Goal: Information Seeking & Learning: Learn about a topic

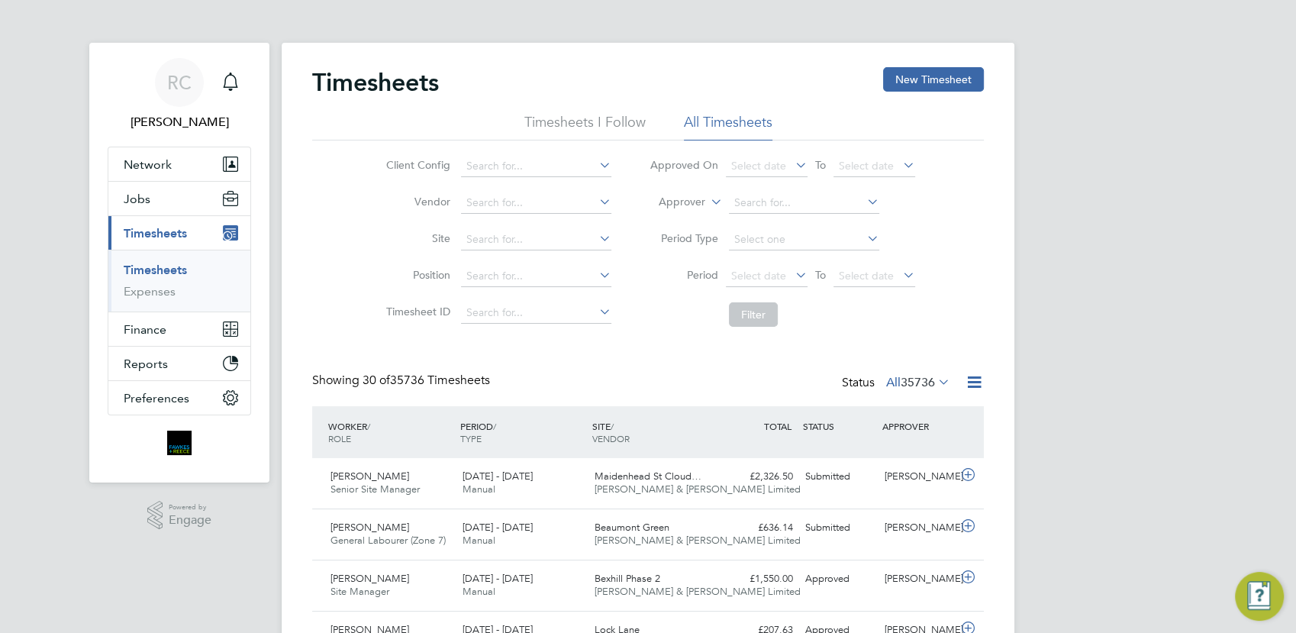
scroll to position [38, 132]
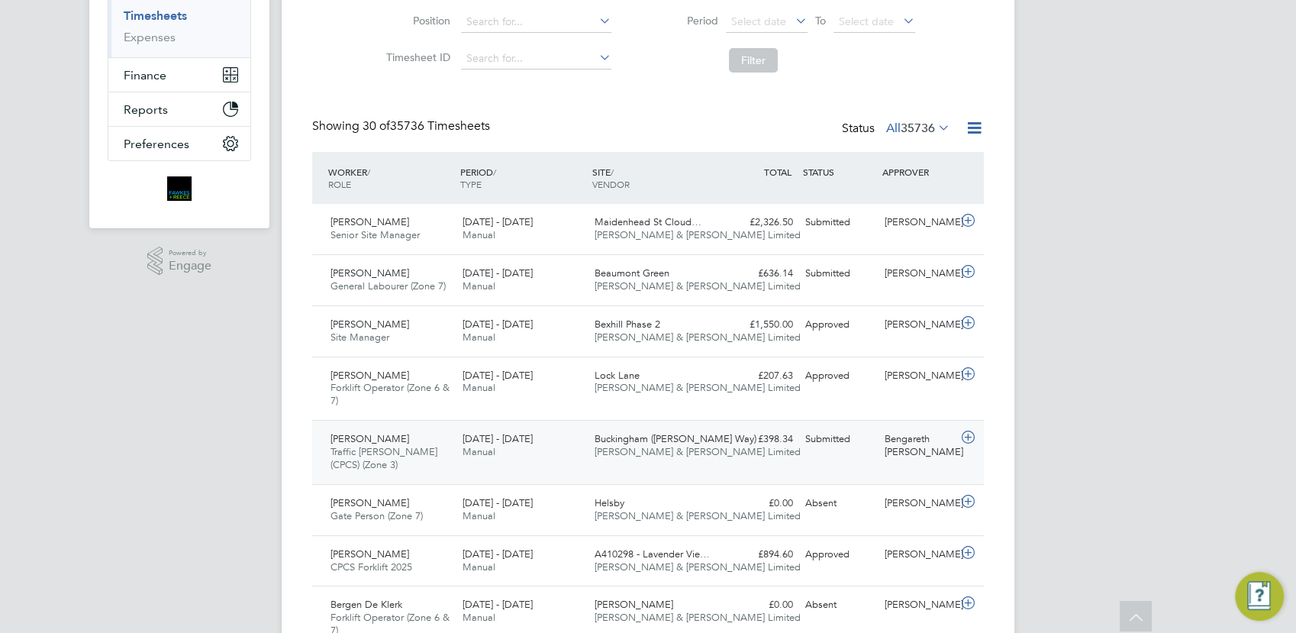
click at [967, 437] on icon at bounding box center [968, 437] width 19 height 12
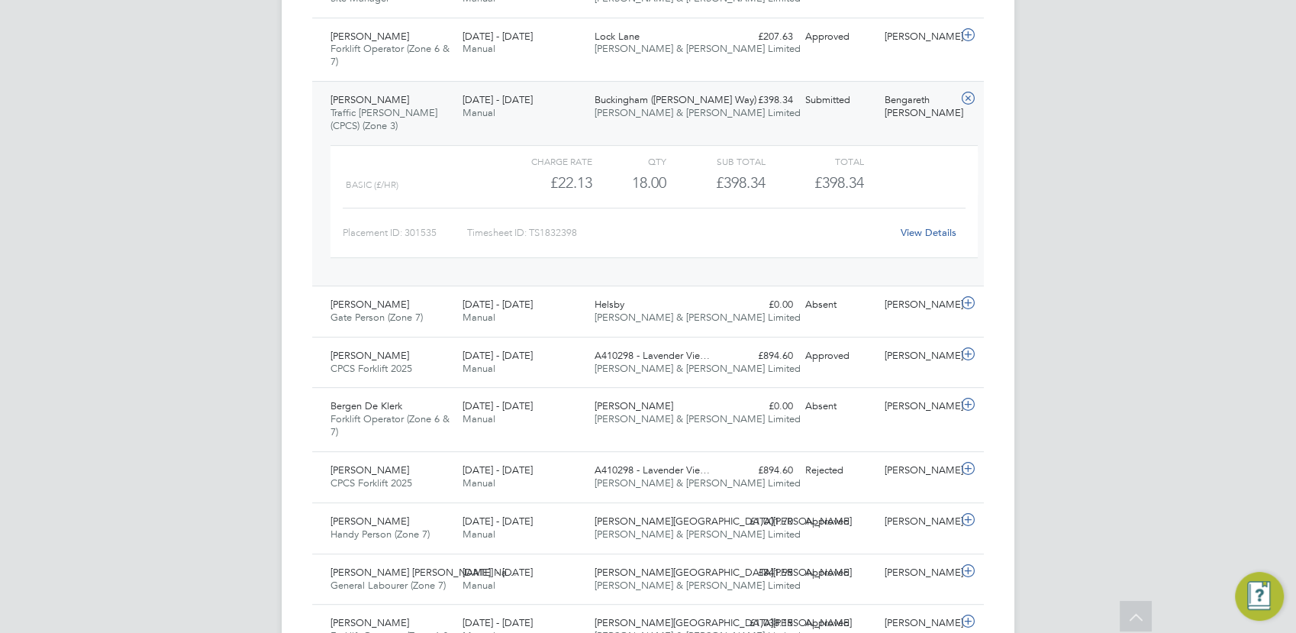
click at [969, 96] on icon at bounding box center [968, 98] width 19 height 12
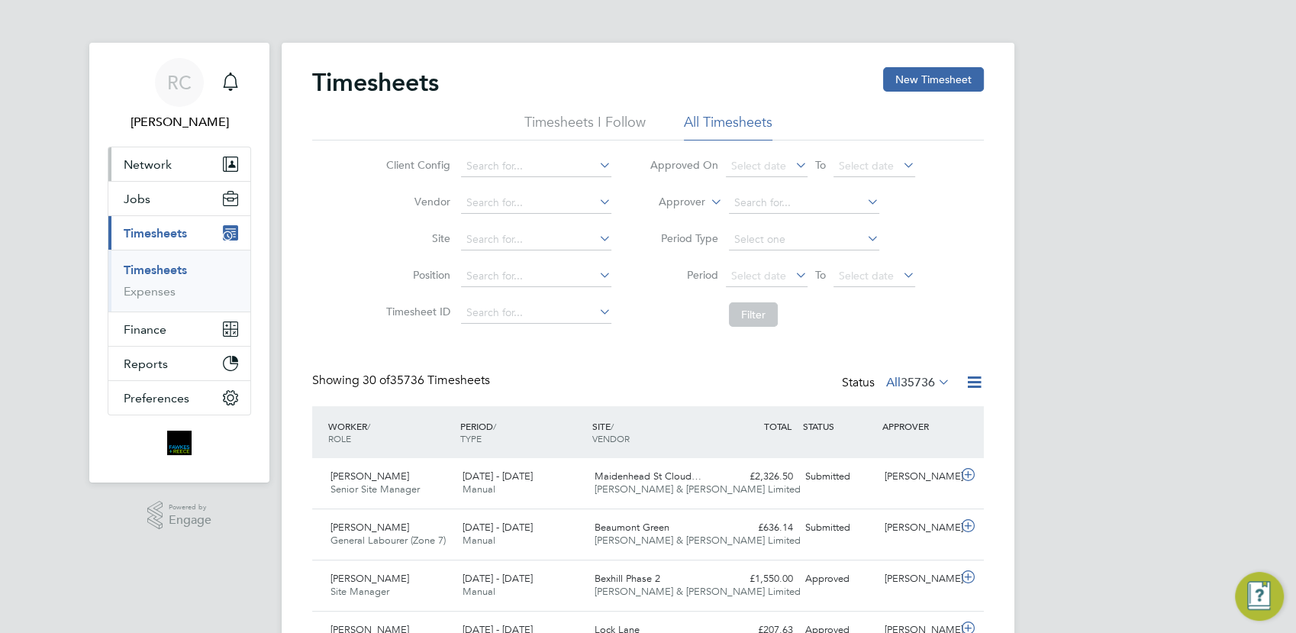
click at [145, 165] on span "Network" at bounding box center [148, 164] width 48 height 15
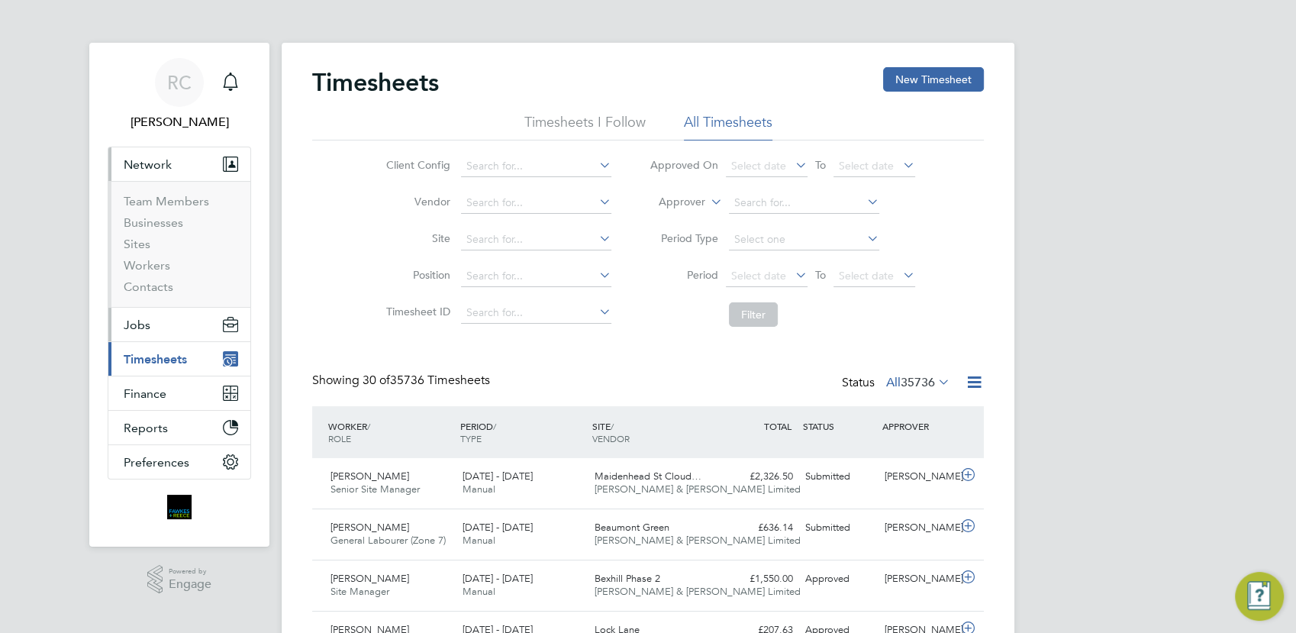
click at [140, 332] on button "Jobs" at bounding box center [179, 325] width 142 height 34
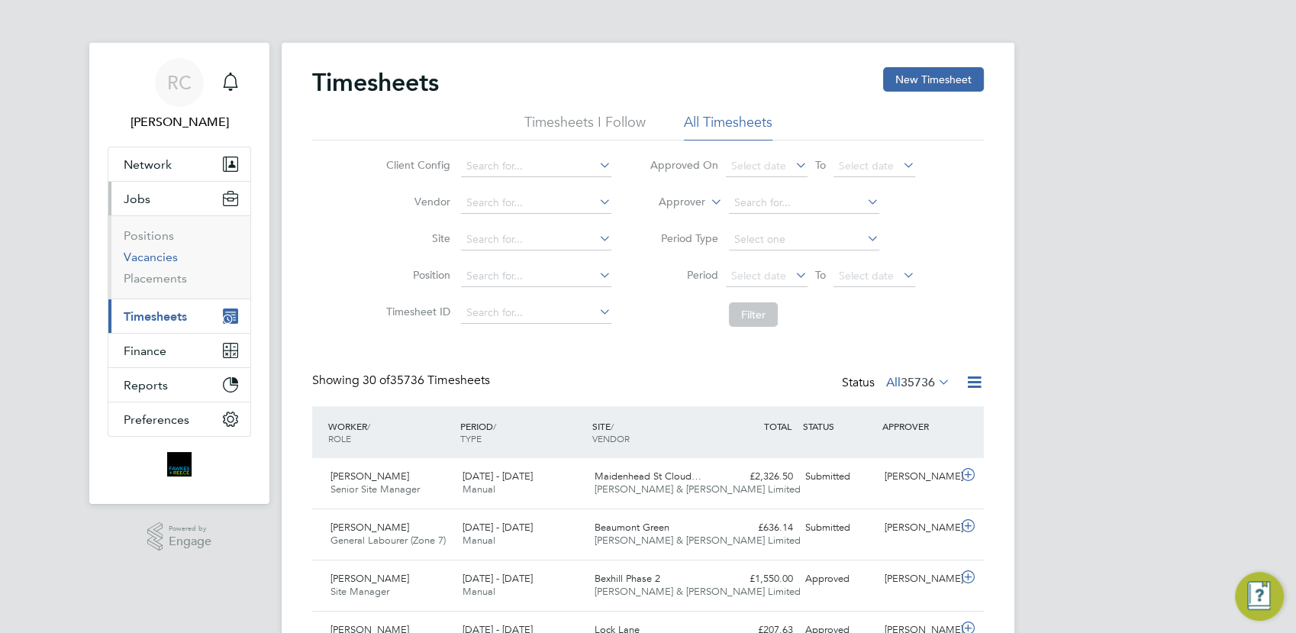
click at [169, 258] on link "Vacancies" at bounding box center [151, 257] width 54 height 15
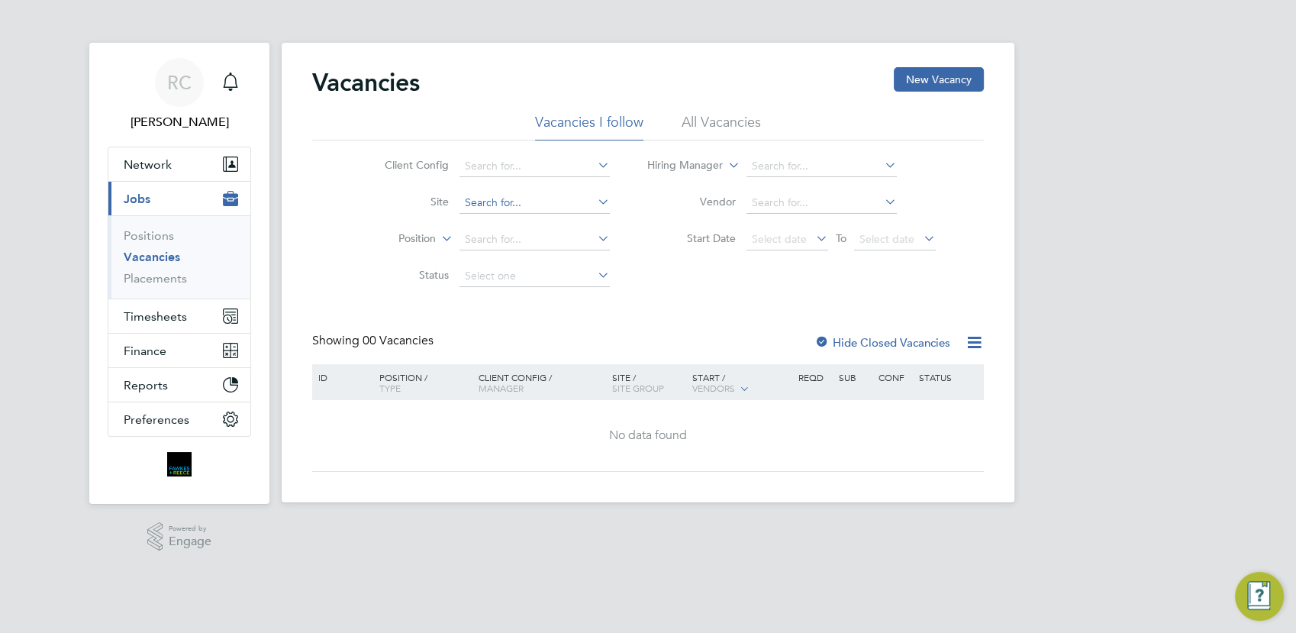
click at [532, 202] on input at bounding box center [534, 202] width 150 height 21
click at [543, 217] on li "Bucking ham (Osier Way)" at bounding box center [556, 223] width 194 height 21
type input "Buckingham ([PERSON_NAME] Way)"
click at [743, 115] on li "All Vacancies" at bounding box center [721, 126] width 79 height 27
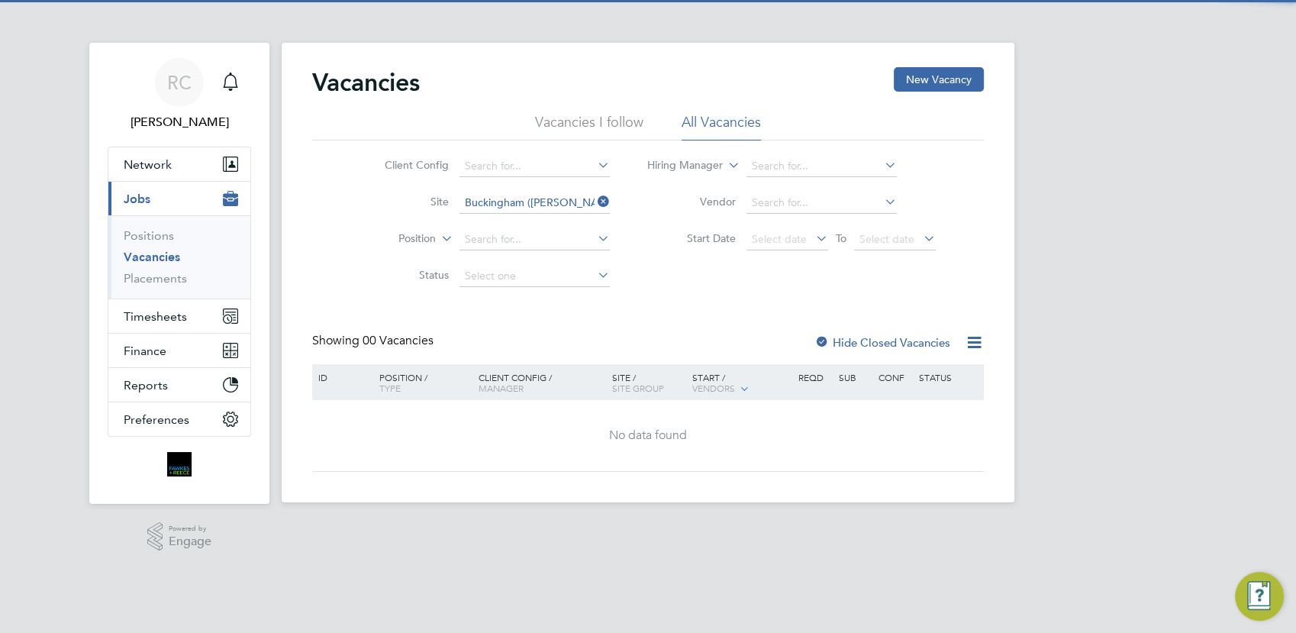
click at [586, 117] on li "Vacancies I follow" at bounding box center [589, 126] width 108 height 27
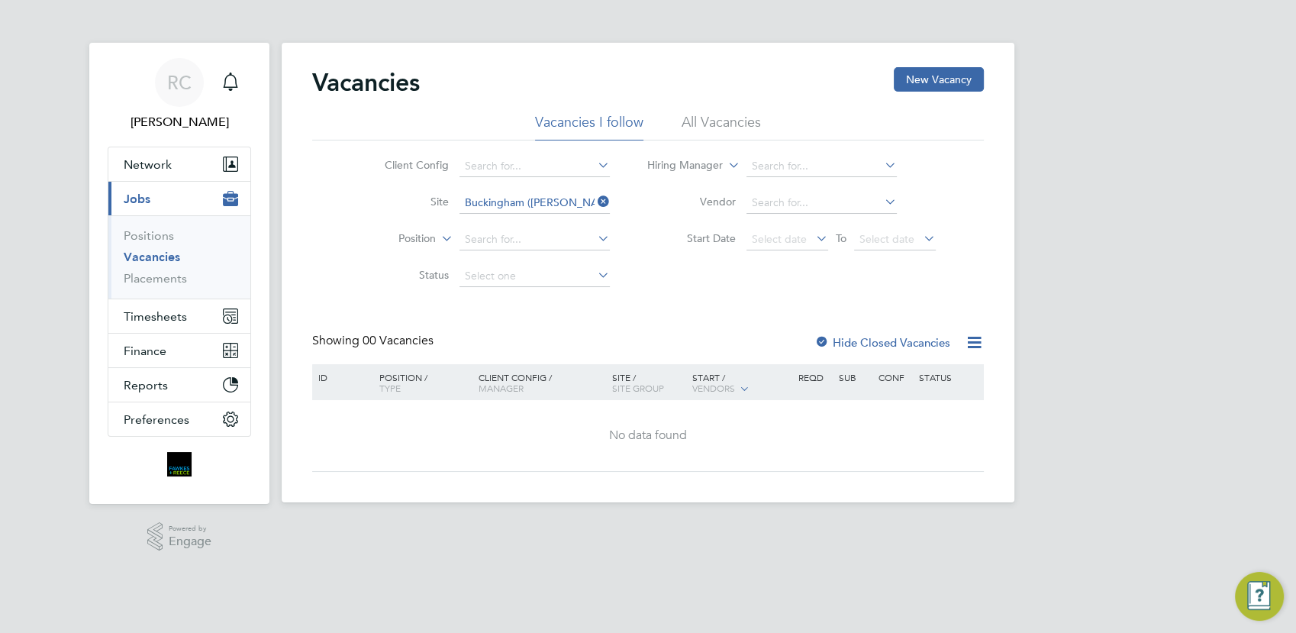
click at [595, 198] on icon at bounding box center [595, 201] width 0 height 21
click at [533, 234] on input at bounding box center [534, 239] width 150 height 21
type input "t"
type input "g"
type input "t"
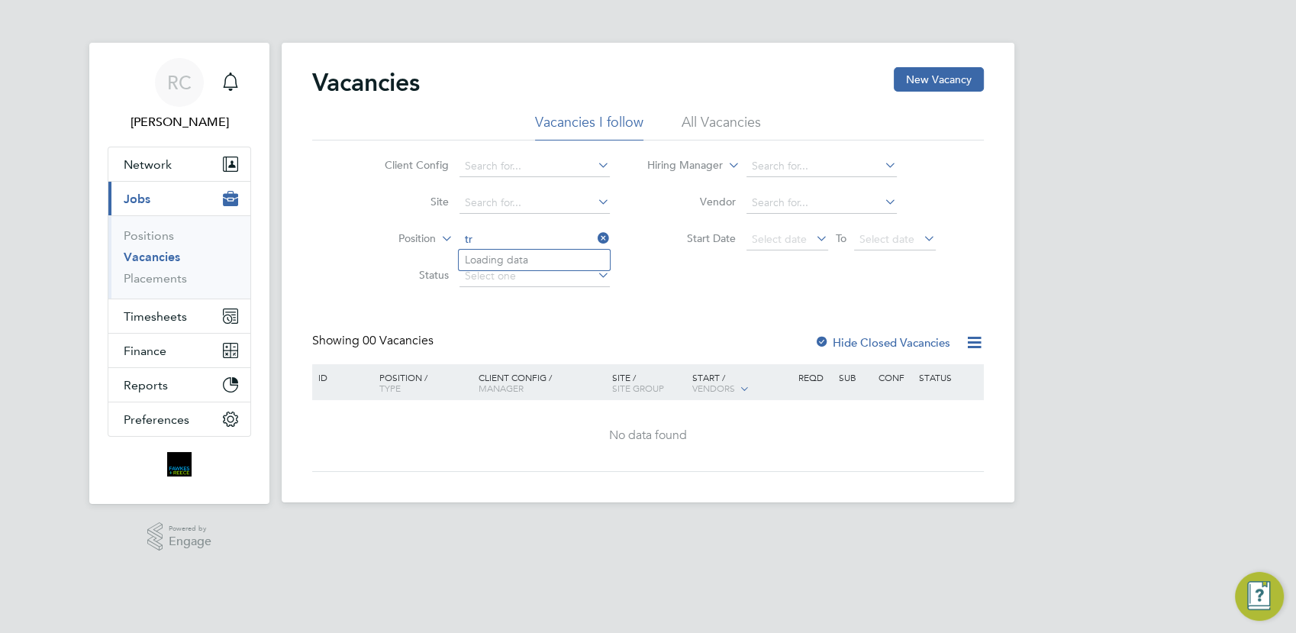
type input "t"
click at [553, 204] on input at bounding box center [534, 202] width 150 height 21
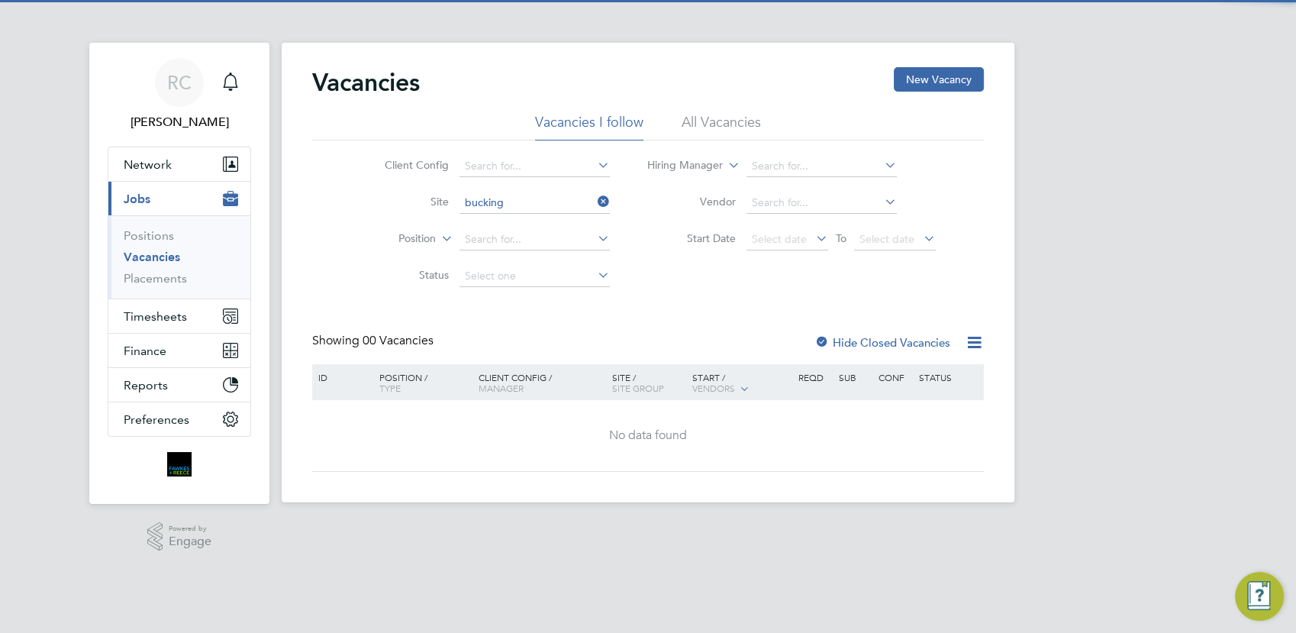
click at [531, 221] on li "Bucking ham (Osier Way)" at bounding box center [556, 223] width 194 height 21
type input "Buckingham ([PERSON_NAME] Way)"
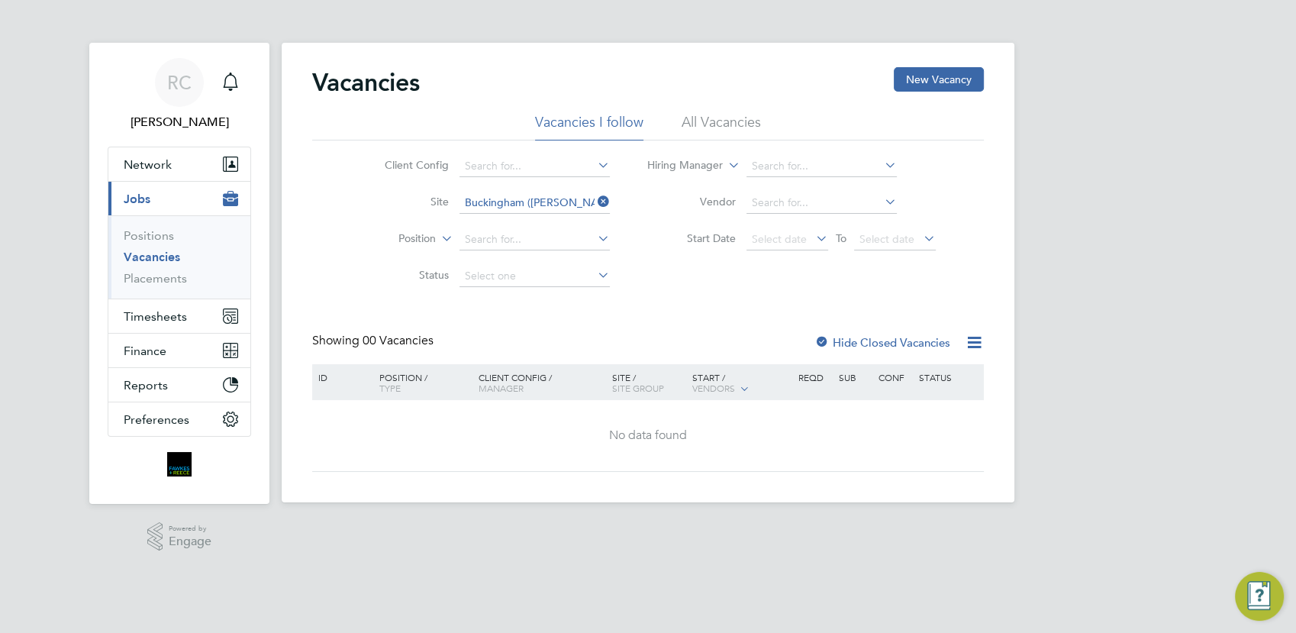
click at [853, 341] on label "Hide Closed Vacancies" at bounding box center [882, 342] width 136 height 15
click at [708, 121] on li "All Vacancies" at bounding box center [721, 126] width 79 height 27
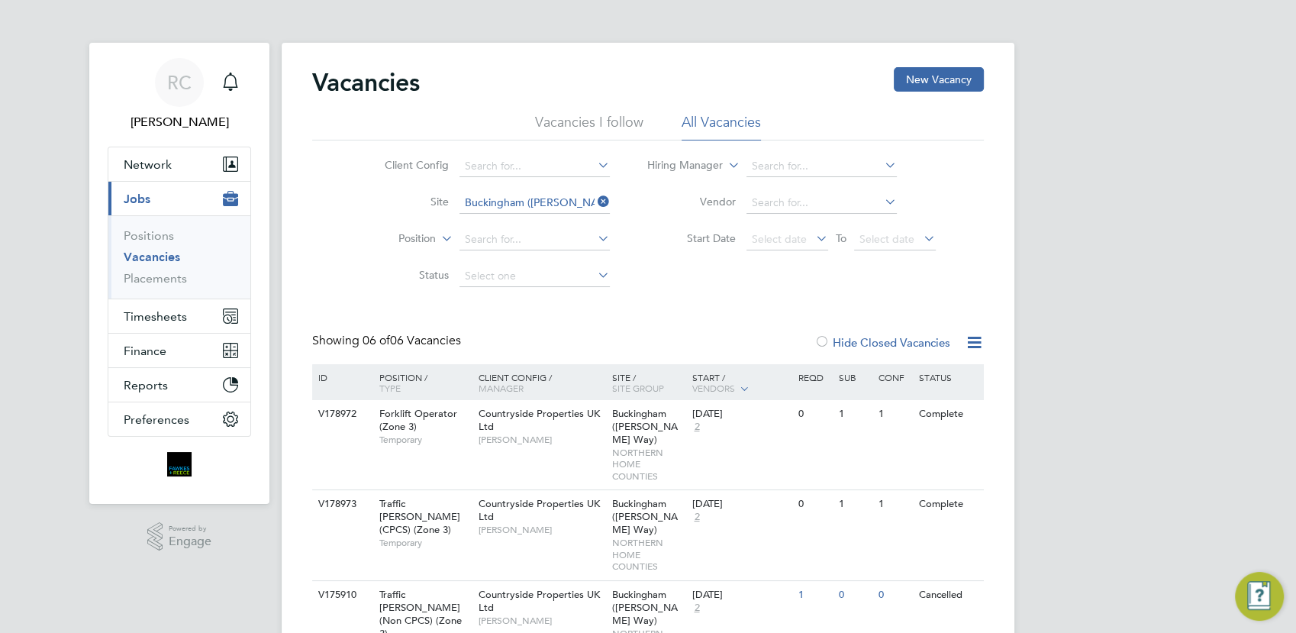
scroll to position [85, 0]
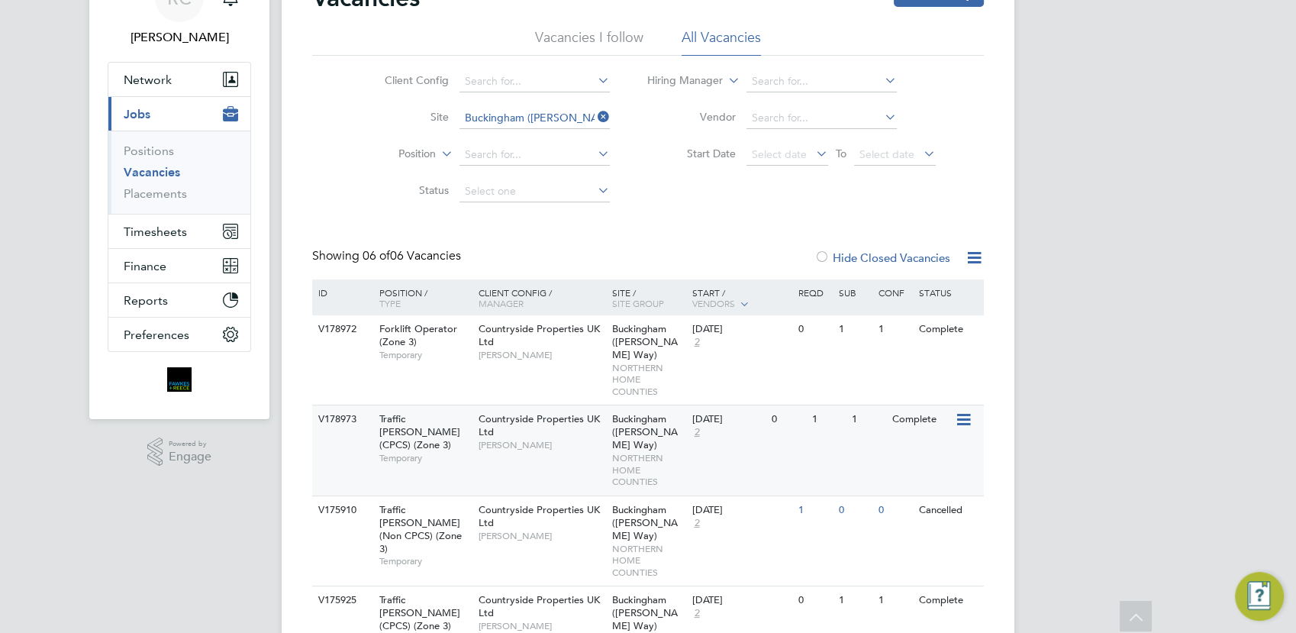
click at [553, 418] on div "Countryside Properties UK Ltd Craig Johnson" at bounding box center [542, 431] width 134 height 53
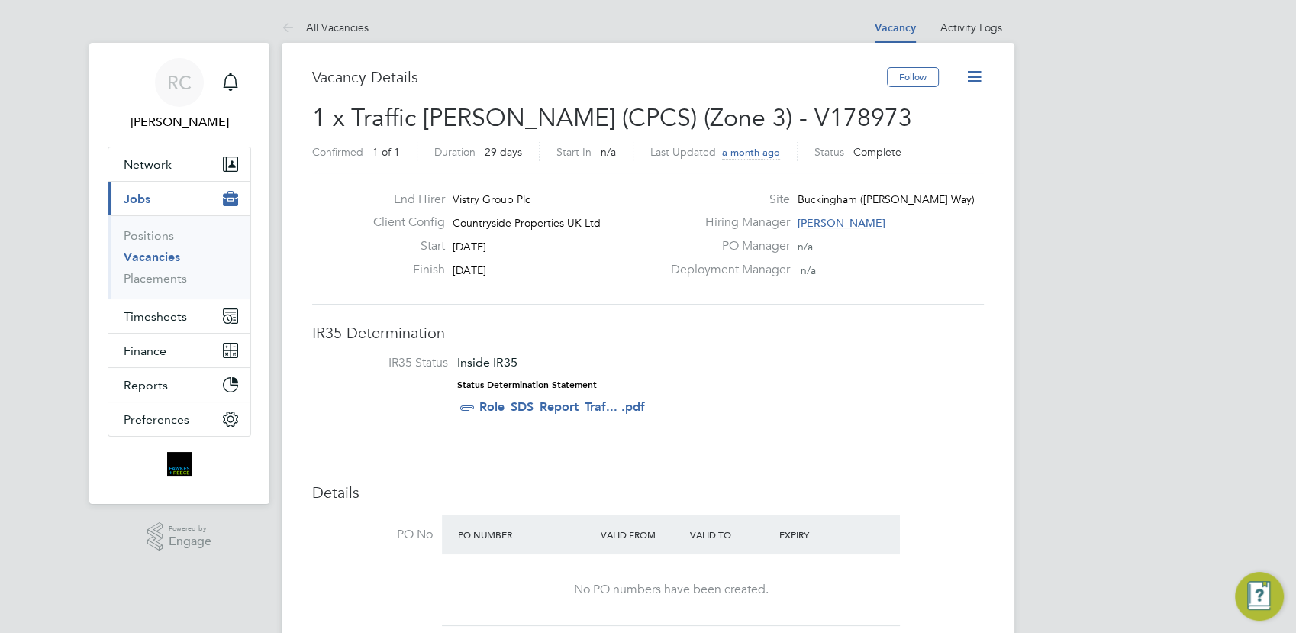
click at [162, 256] on link "Vacancies" at bounding box center [152, 257] width 56 height 15
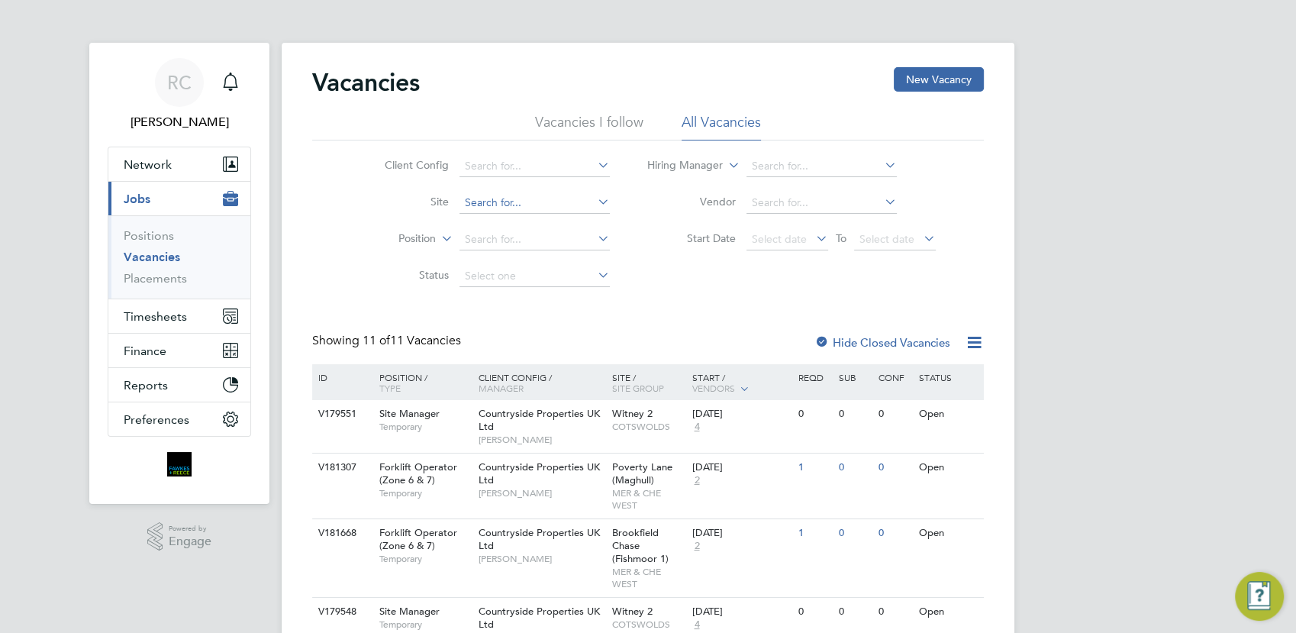
click at [501, 204] on input at bounding box center [534, 202] width 150 height 21
drag, startPoint x: 501, startPoint y: 223, endPoint x: 512, endPoint y: 223, distance: 10.7
click at [506, 223] on li "Buckin gham (Osier Way)" at bounding box center [556, 223] width 194 height 21
type input "Buckingham ([PERSON_NAME] Way)"
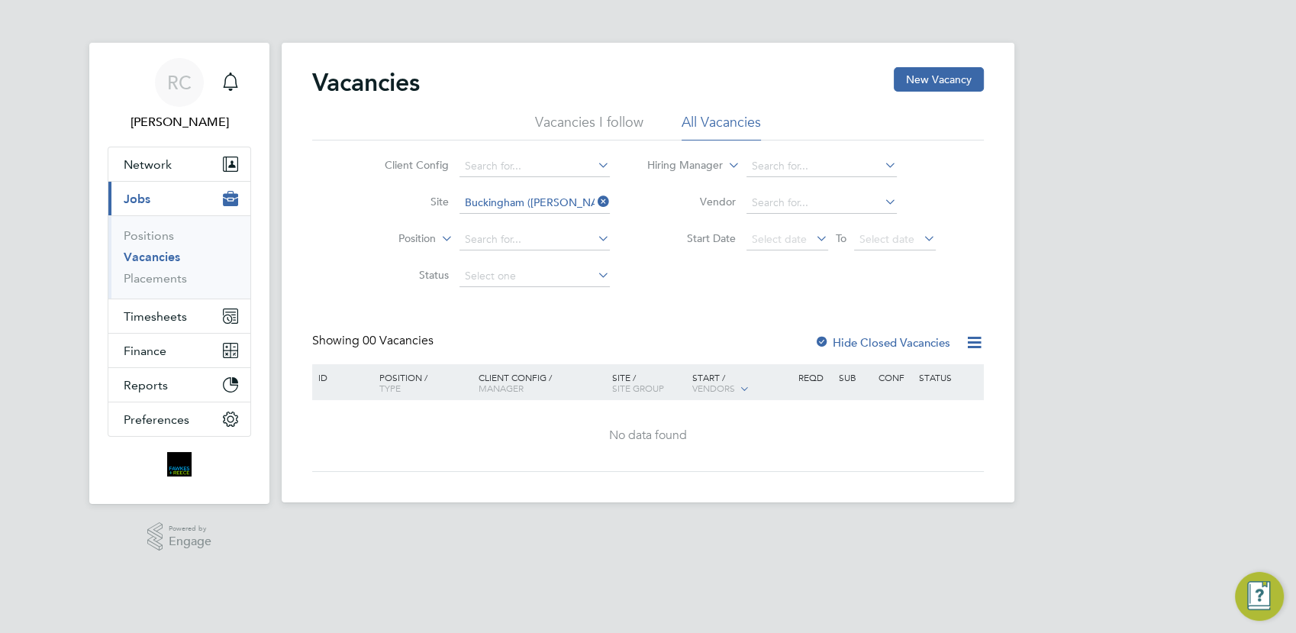
click at [841, 345] on label "Hide Closed Vacancies" at bounding box center [882, 342] width 136 height 15
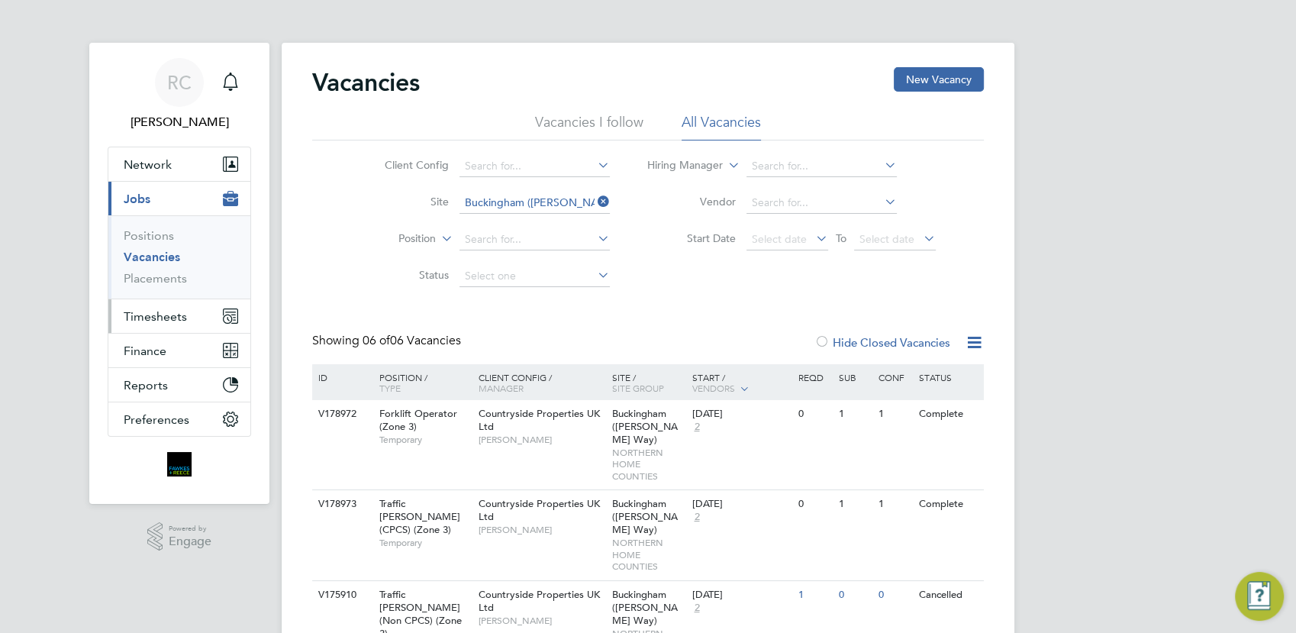
click at [150, 312] on span "Timesheets" at bounding box center [155, 316] width 63 height 15
click at [154, 315] on span "Timesheets" at bounding box center [155, 316] width 63 height 15
click at [164, 317] on span "Timesheets" at bounding box center [155, 316] width 63 height 15
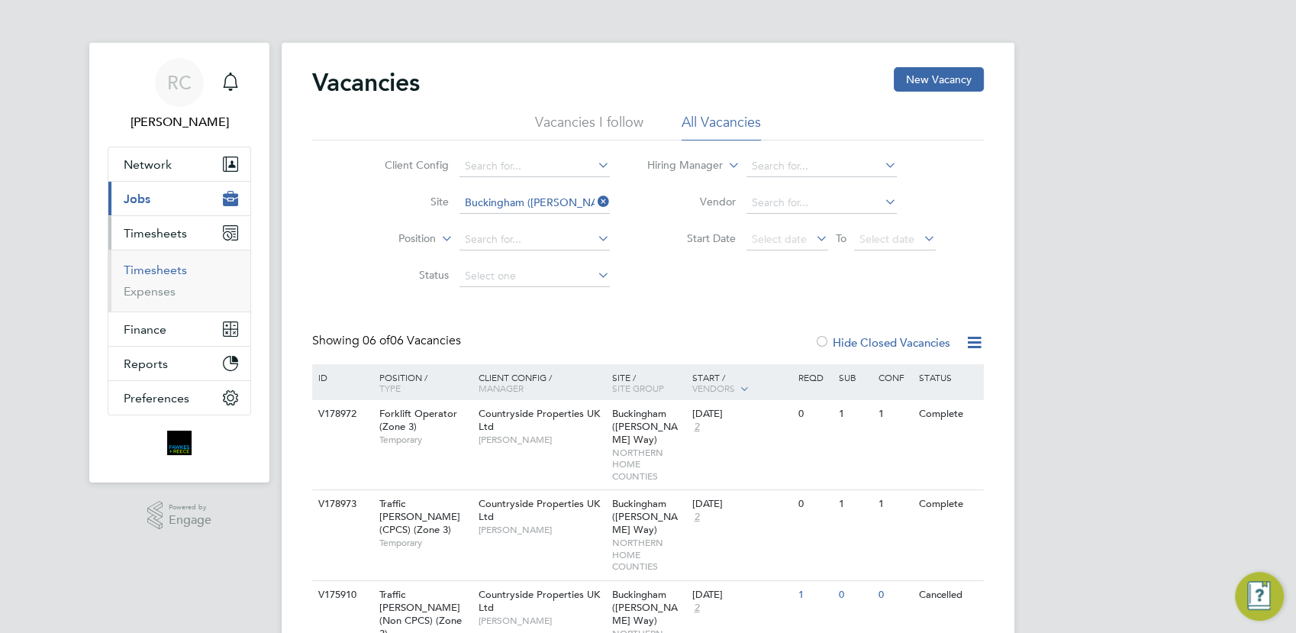
click at [169, 268] on link "Timesheets" at bounding box center [155, 270] width 63 height 15
